Goal: Task Accomplishment & Management: Use online tool/utility

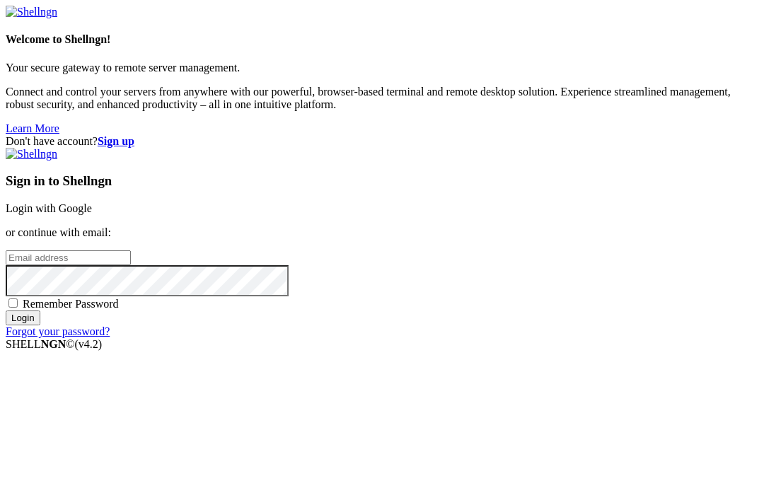
click at [131, 250] on input "email" at bounding box center [68, 257] width 125 height 15
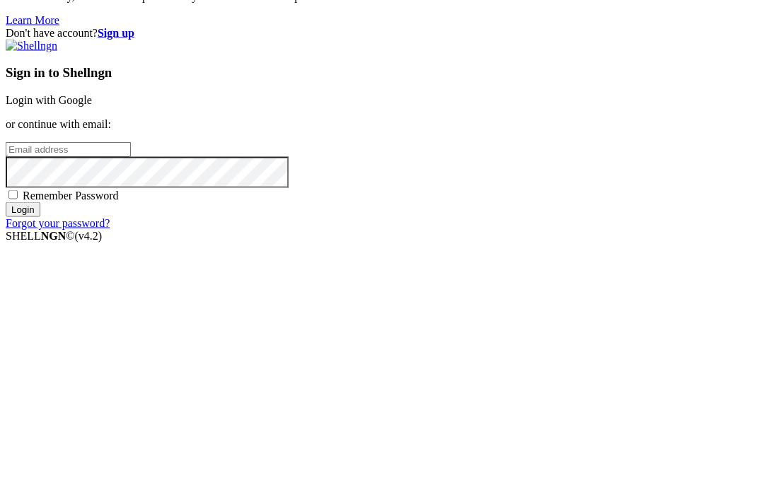
type input "[EMAIL_ADDRESS][DOMAIN_NAME]"
click at [40, 310] on input "Login" at bounding box center [23, 317] width 35 height 15
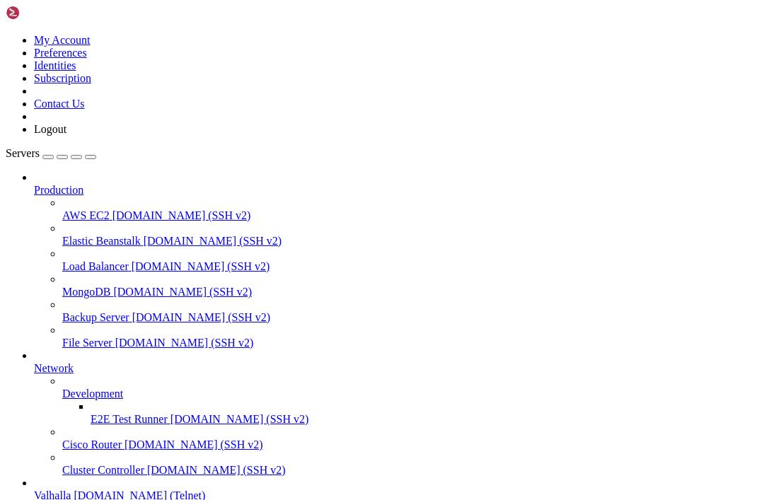
scroll to position [71, 0]
click at [71, 489] on span "Valhalla" at bounding box center [52, 495] width 37 height 12
click at [34, 489] on icon at bounding box center [34, 489] width 0 height 0
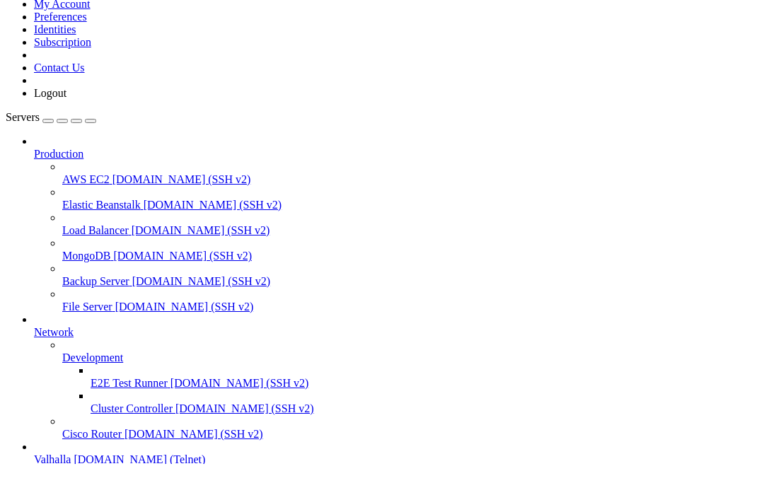
scroll to position [17243, 0]
drag, startPoint x: 450, startPoint y: 1044, endPoint x: 111, endPoint y: 1058, distance: 339.7
copy div "amethyst of first sorting"
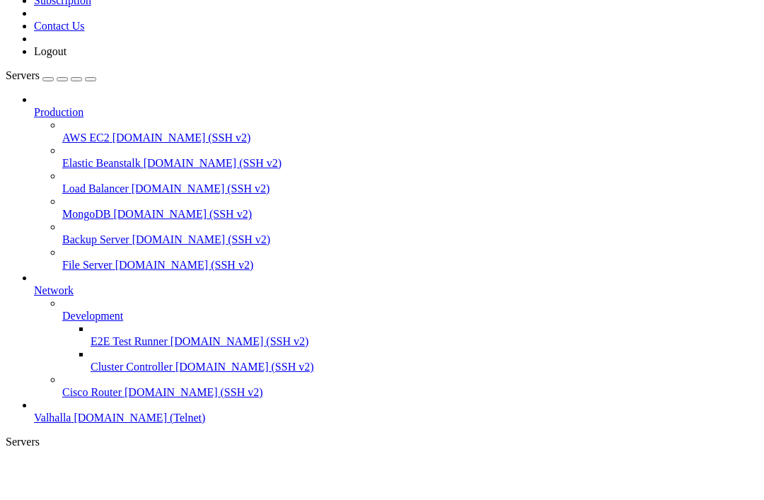
scroll to position [32770, 0]
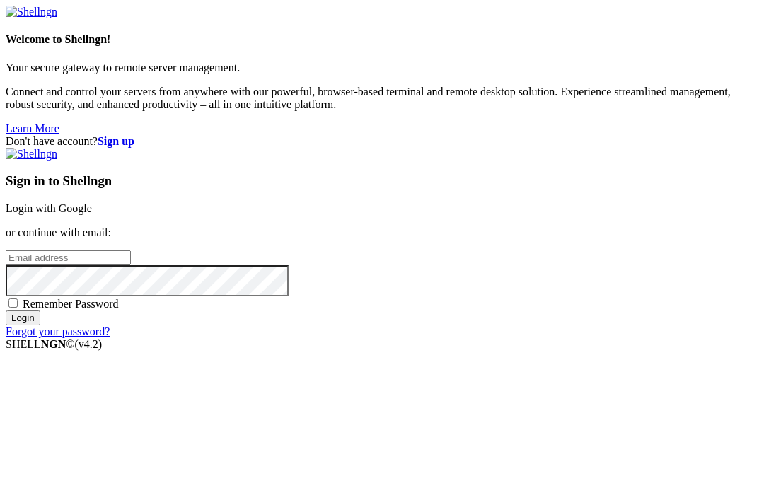
scroll to position [109, 0]
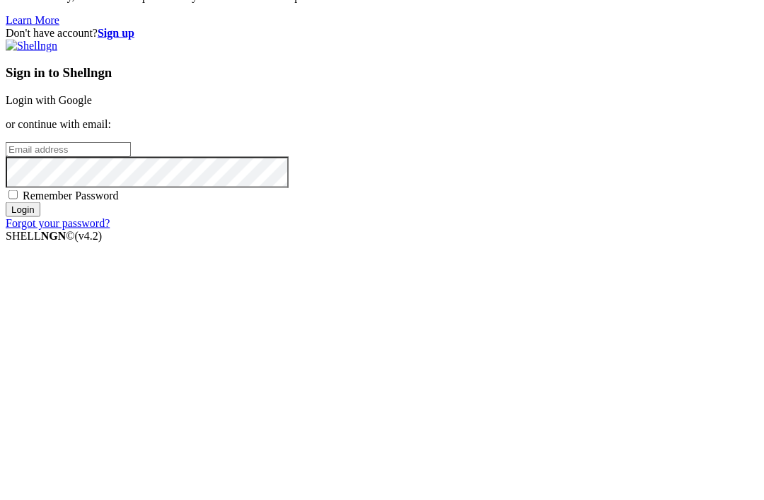
type input "sethmichealcombs@gmail.com"
click at [40, 310] on input "Login" at bounding box center [23, 317] width 35 height 15
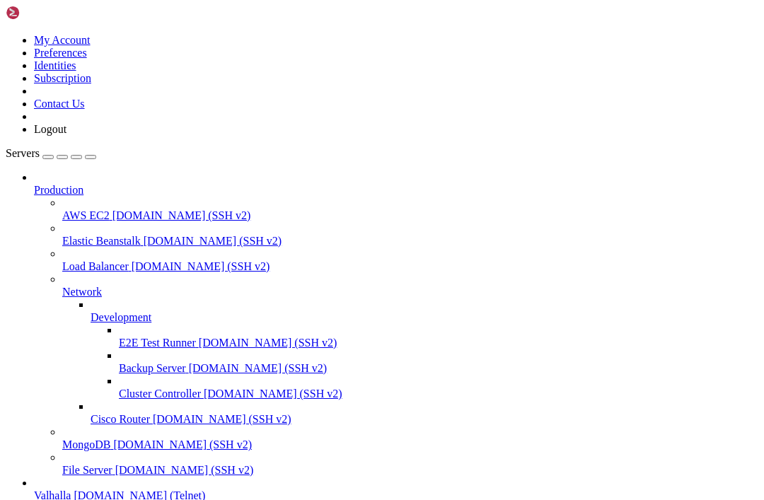
click at [91, 489] on span "[DOMAIN_NAME] (Telnet)" at bounding box center [140, 495] width 132 height 12
click at [71, 489] on span "Valhalla" at bounding box center [52, 495] width 37 height 12
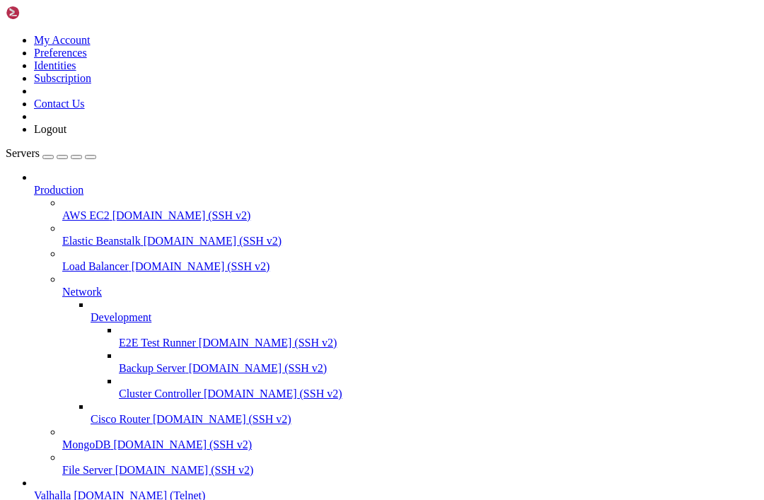
click at [71, 489] on span "Valhalla" at bounding box center [52, 495] width 37 height 12
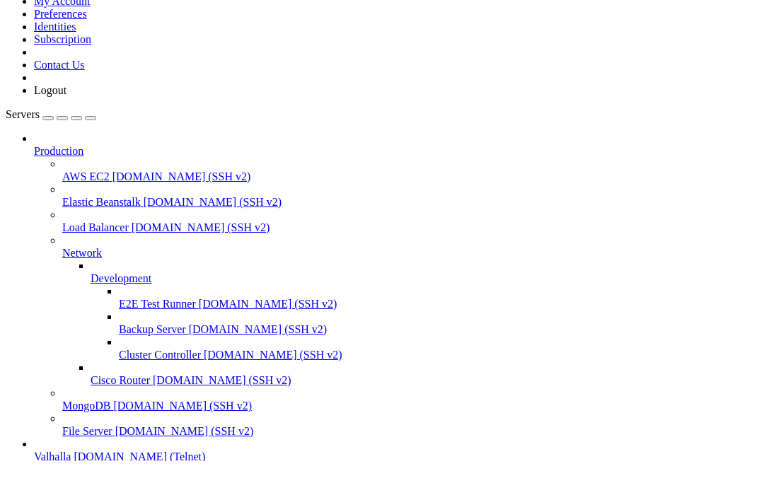
scroll to position [21839, 0]
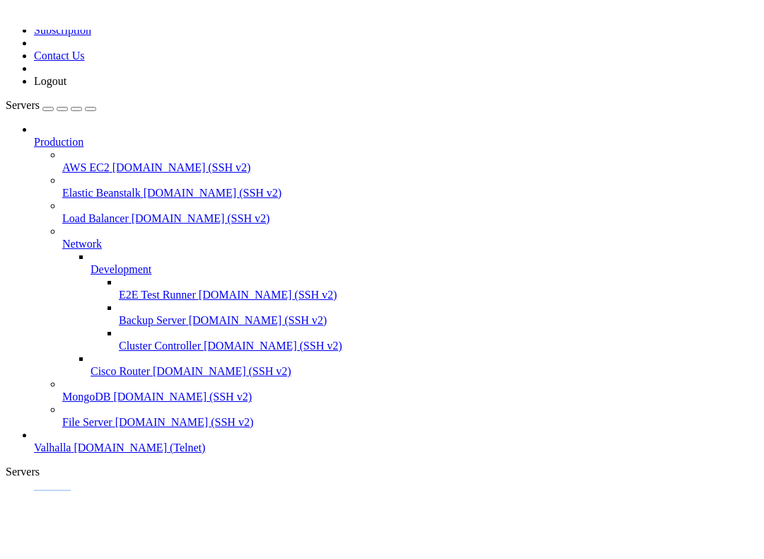
scroll to position [22861, 0]
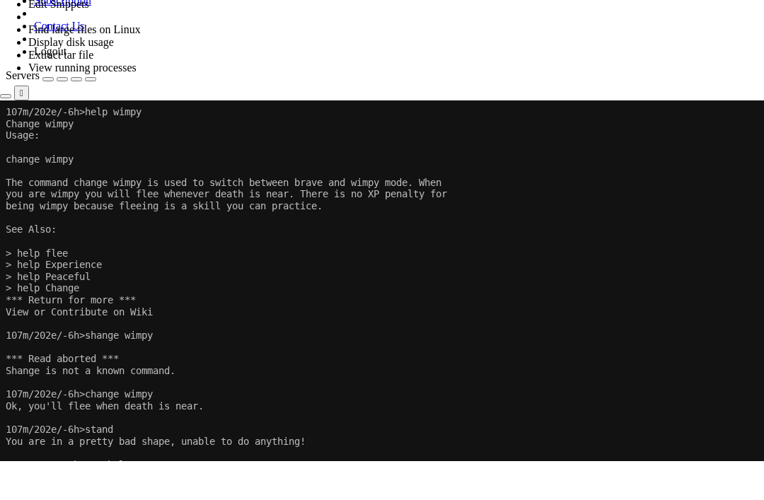
scroll to position [23508, 0]
